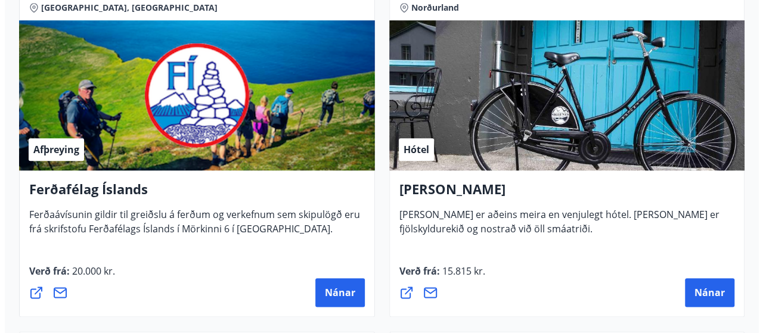
scroll to position [584, 0]
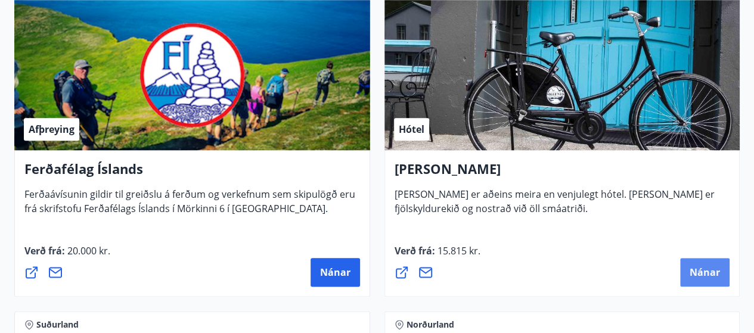
click at [705, 271] on span "Nánar" at bounding box center [705, 272] width 30 height 13
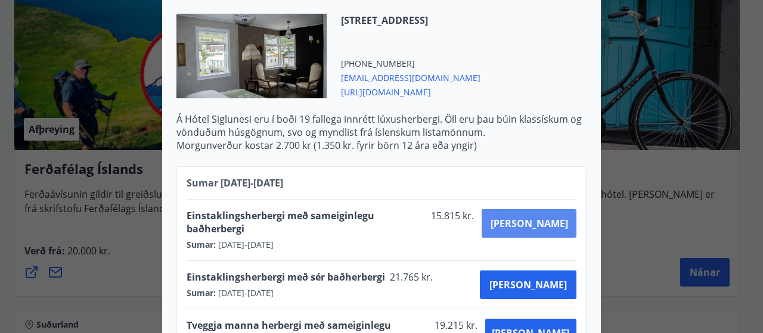
scroll to position [441, 0]
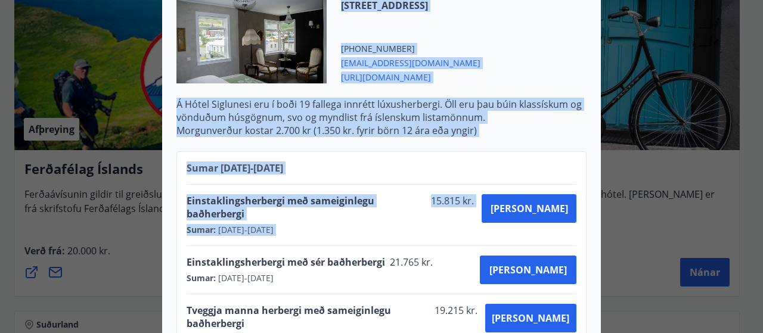
drag, startPoint x: 594, startPoint y: 195, endPoint x: 524, endPoint y: 179, distance: 72.2
click at [524, 179] on div "Hótel Siglunes Ef þú hefur áhuga á að gista á fallegu og persónulegu hóteli sem…" at bounding box center [381, 183] width 439 height 1058
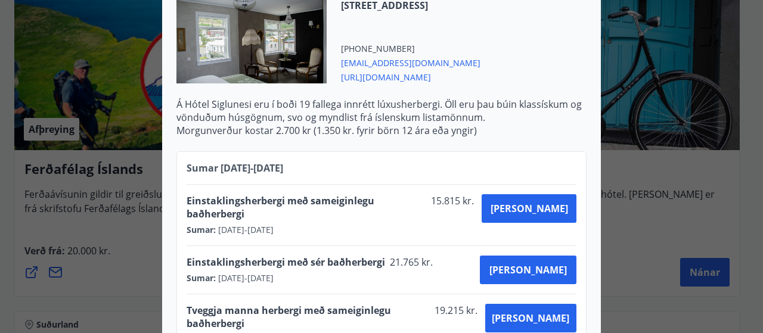
click at [618, 169] on div "Hótel Siglunes Ef þú hefur áhuga á að gista á fallegu og persónulegu hóteli sem…" at bounding box center [381, 166] width 763 height 333
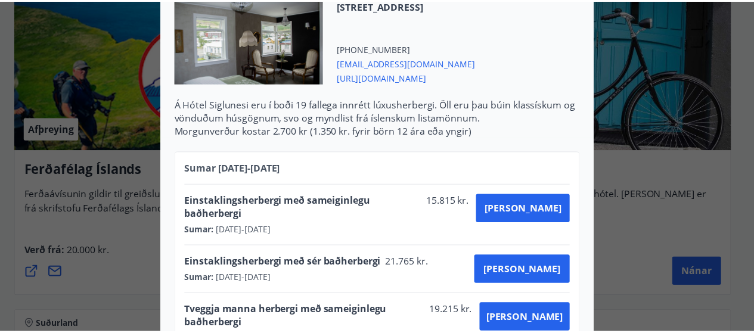
scroll to position [0, 0]
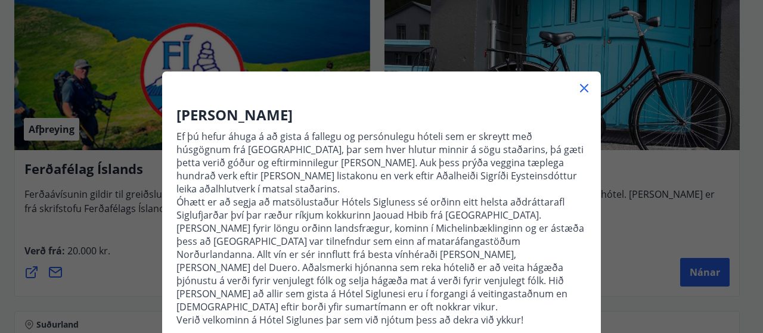
click at [581, 90] on icon at bounding box center [584, 88] width 8 height 8
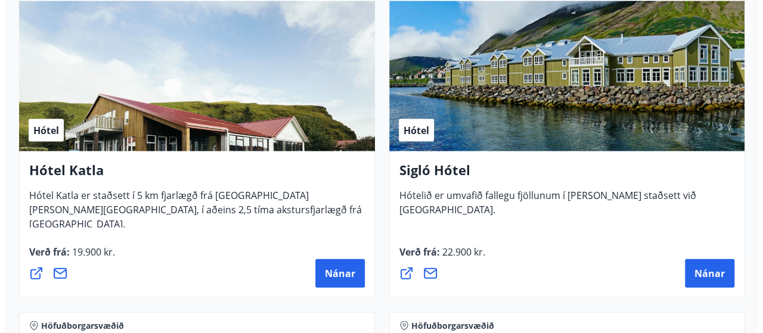
scroll to position [1278, 0]
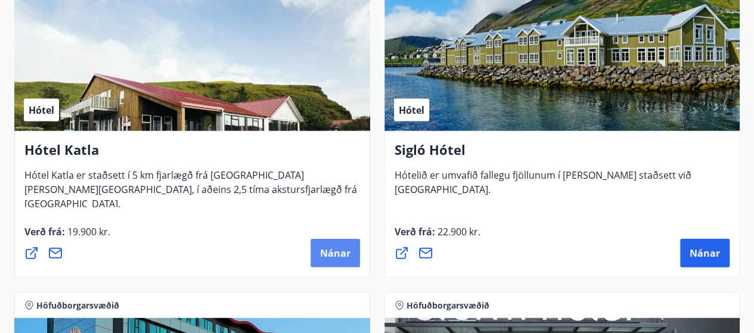
click at [337, 252] on span "Nánar" at bounding box center [335, 253] width 30 height 13
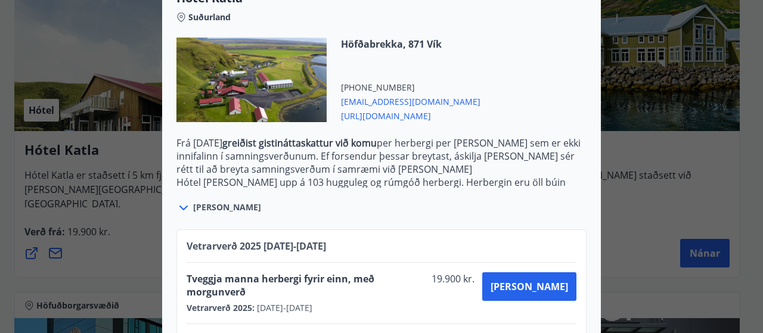
scroll to position [497, 0]
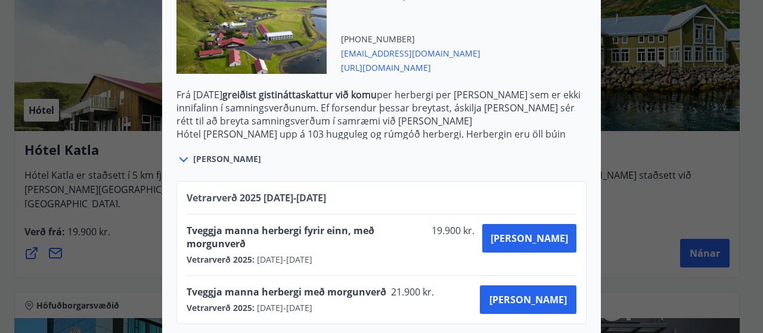
click at [178, 158] on icon at bounding box center [183, 160] width 14 height 14
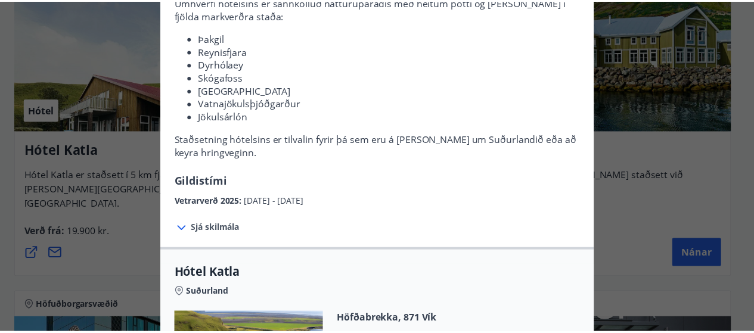
scroll to position [0, 0]
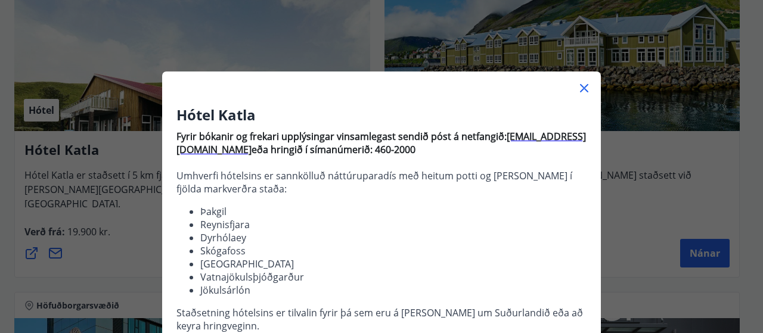
click at [580, 90] on icon at bounding box center [584, 88] width 8 height 8
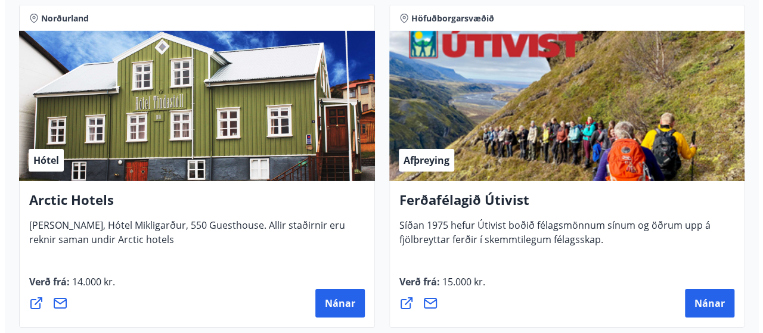
scroll to position [1938, 0]
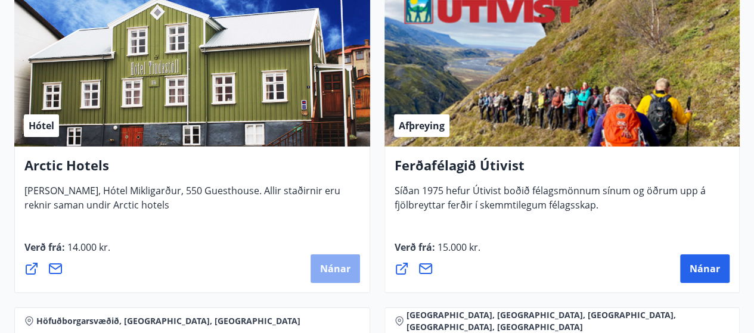
click at [336, 267] on span "Nánar" at bounding box center [335, 268] width 30 height 13
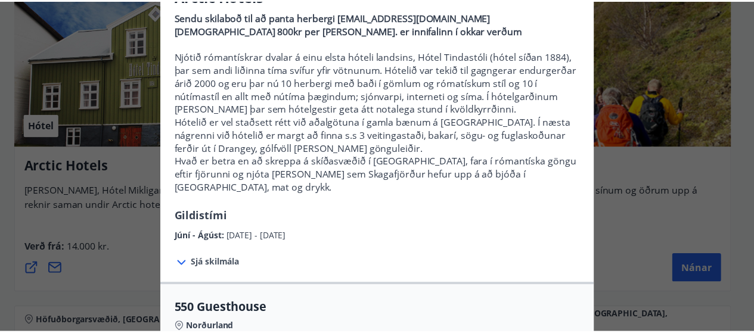
scroll to position [0, 0]
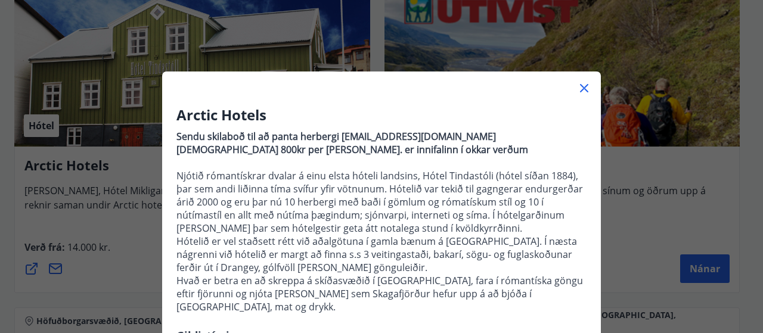
click at [578, 85] on icon at bounding box center [584, 88] width 14 height 14
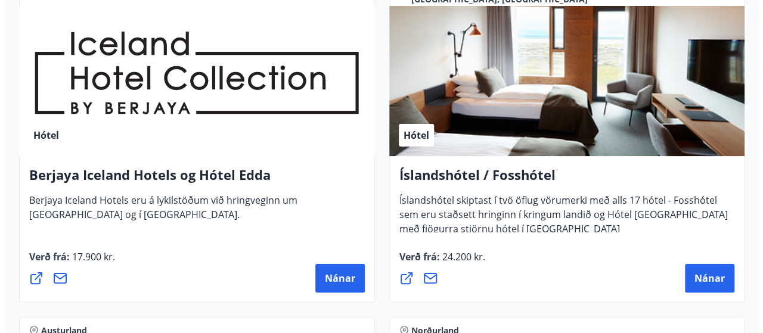
scroll to position [2287, 0]
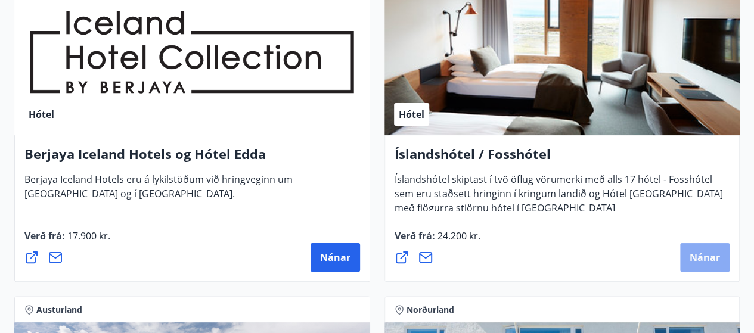
click at [705, 255] on span "Nánar" at bounding box center [705, 257] width 30 height 13
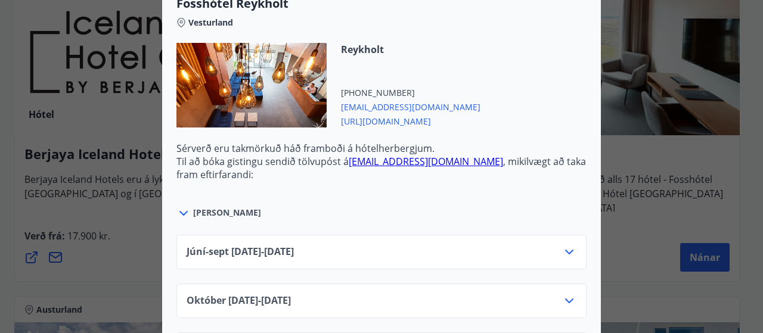
scroll to position [509, 0]
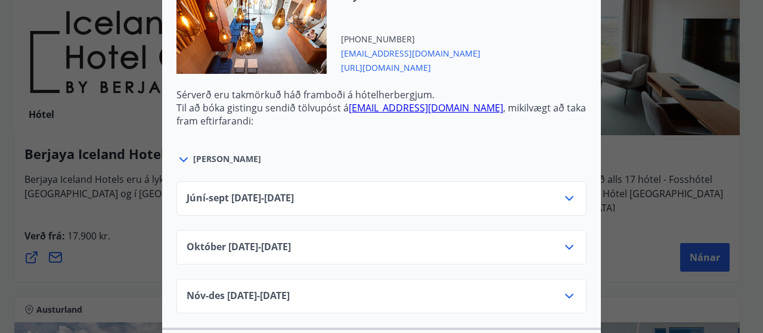
click at [565, 196] on icon at bounding box center [569, 198] width 8 height 5
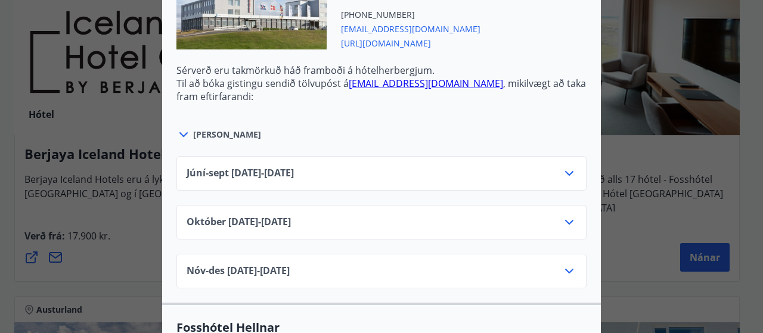
scroll to position [1065, 0]
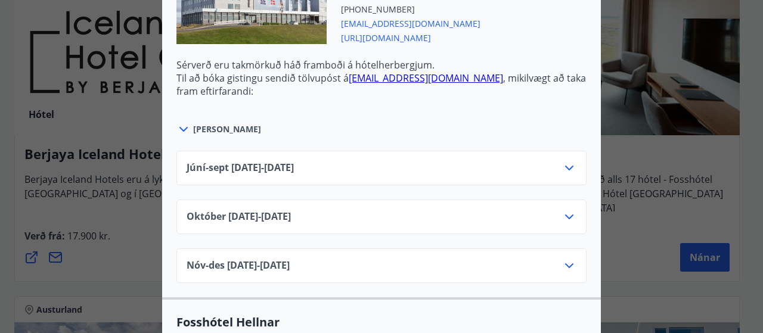
click at [562, 161] on icon at bounding box center [569, 168] width 14 height 14
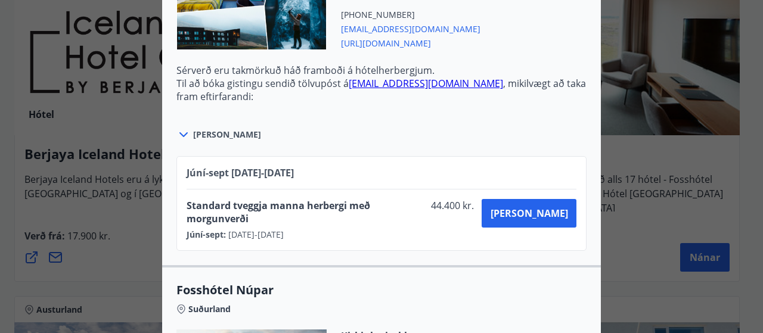
scroll to position [3809, 0]
